Goal: Check status: Check status

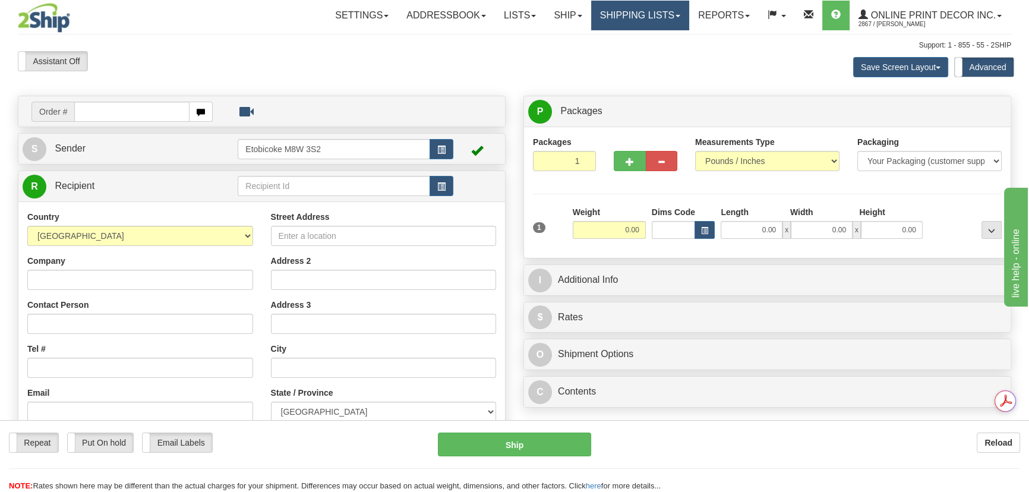
click at [657, 14] on link "Shipping lists" at bounding box center [640, 16] width 98 height 30
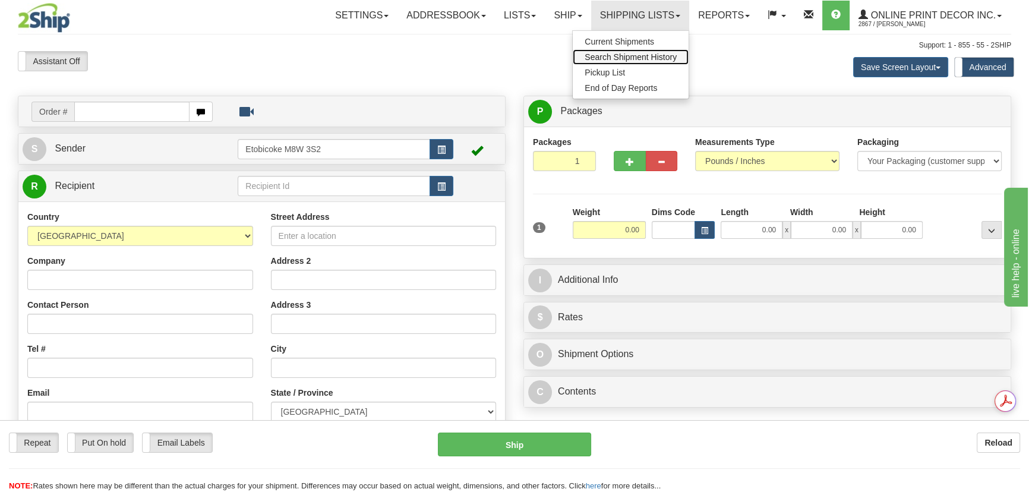
click at [638, 52] on span "Search Shipment History" at bounding box center [631, 57] width 92 height 10
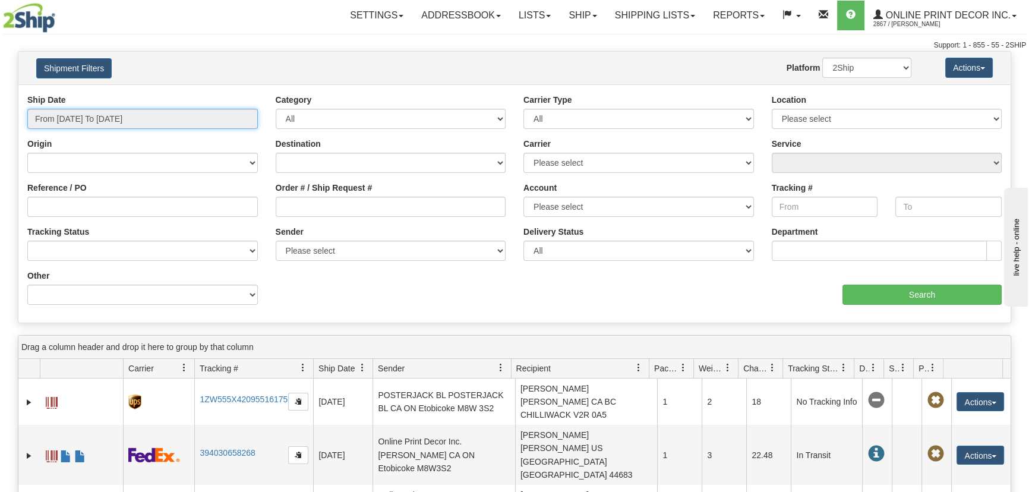
click at [237, 115] on input "From [DATE] To [DATE]" at bounding box center [142, 119] width 231 height 20
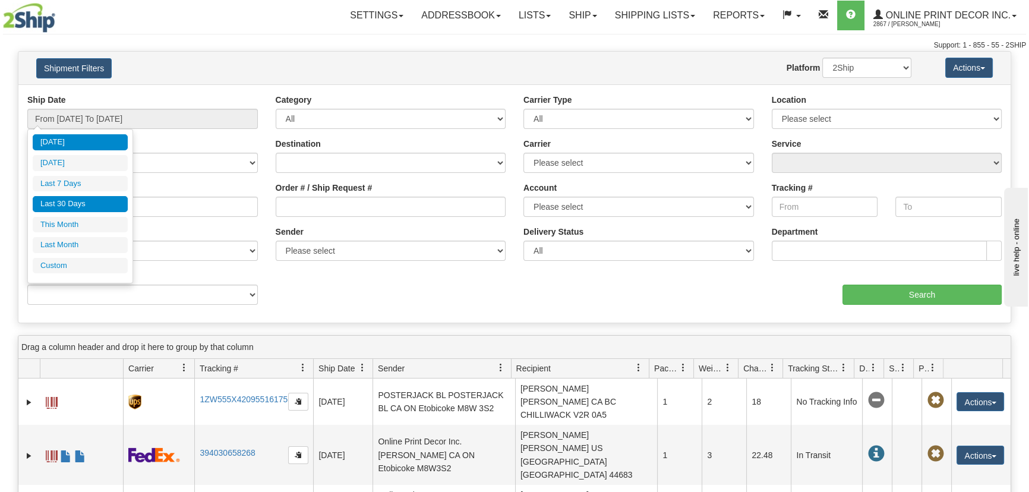
click at [109, 208] on li "Last 30 Days" at bounding box center [80, 204] width 95 height 16
type input "From [DATE] To [DATE]"
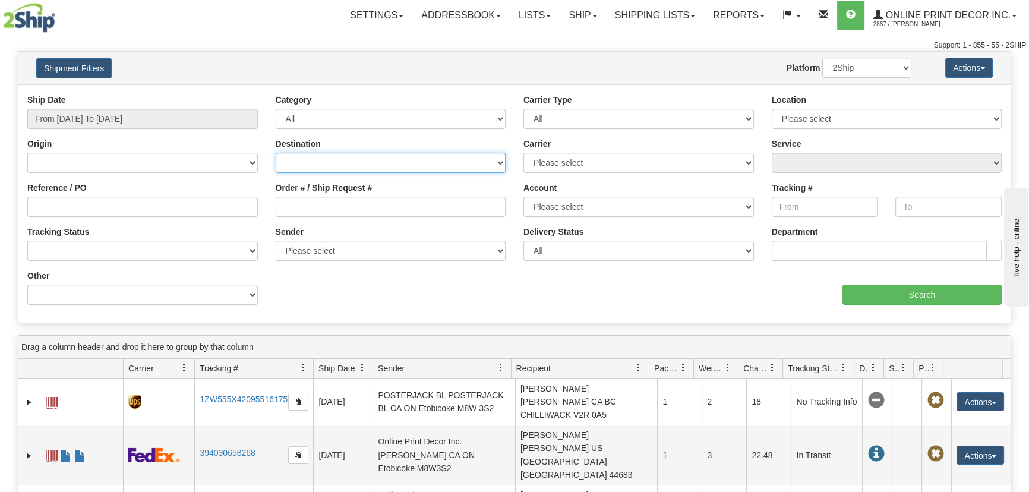
click at [440, 166] on select "[GEOGRAPHIC_DATA] [GEOGRAPHIC_DATA] [GEOGRAPHIC_DATA] [US_STATE] [GEOGRAPHIC_DA…" at bounding box center [391, 163] width 231 height 20
select select "US"
click at [276, 153] on select "[GEOGRAPHIC_DATA] [GEOGRAPHIC_DATA] [GEOGRAPHIC_DATA] [US_STATE] [GEOGRAPHIC_DA…" at bounding box center [391, 163] width 231 height 20
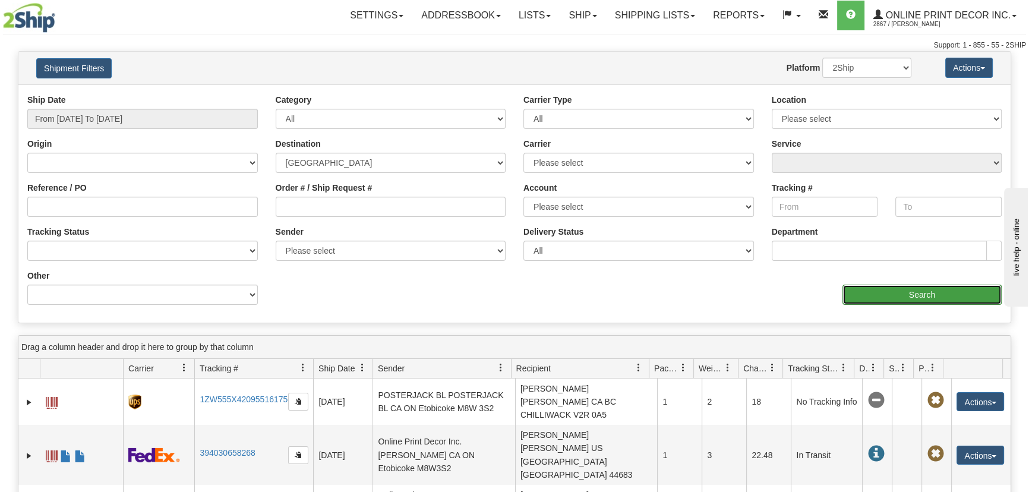
click at [933, 302] on input "Search" at bounding box center [922, 295] width 159 height 20
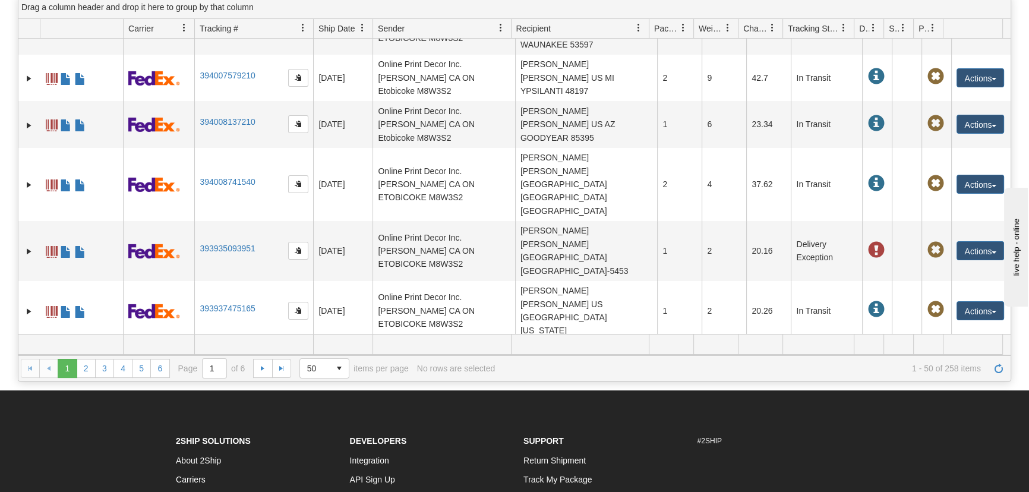
scroll to position [108, 0]
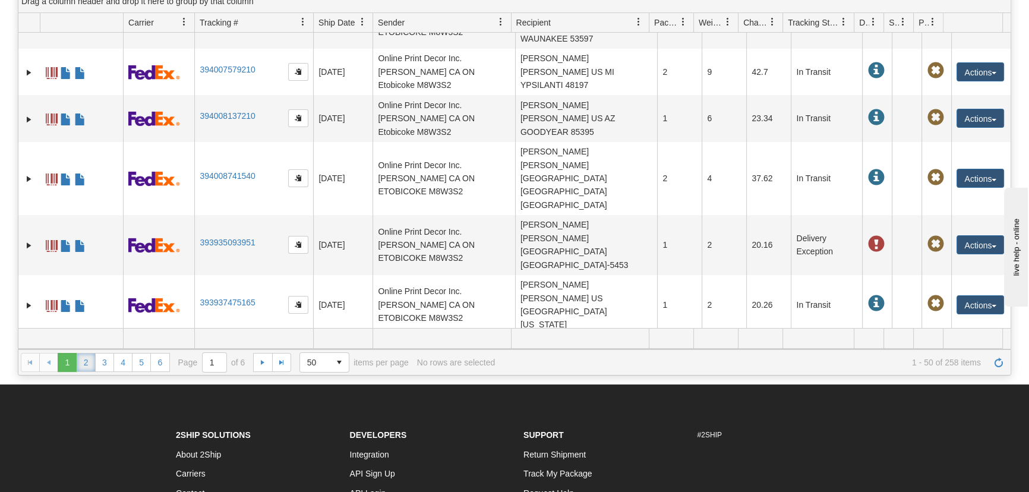
click at [79, 368] on link "2" at bounding box center [86, 362] width 19 height 19
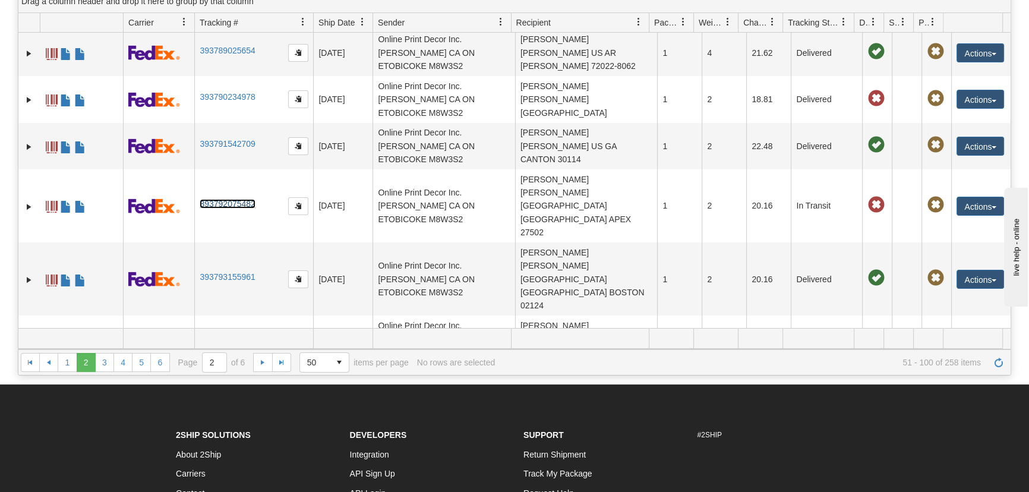
scroll to position [1474, 0]
